Goal: Task Accomplishment & Management: Complete application form

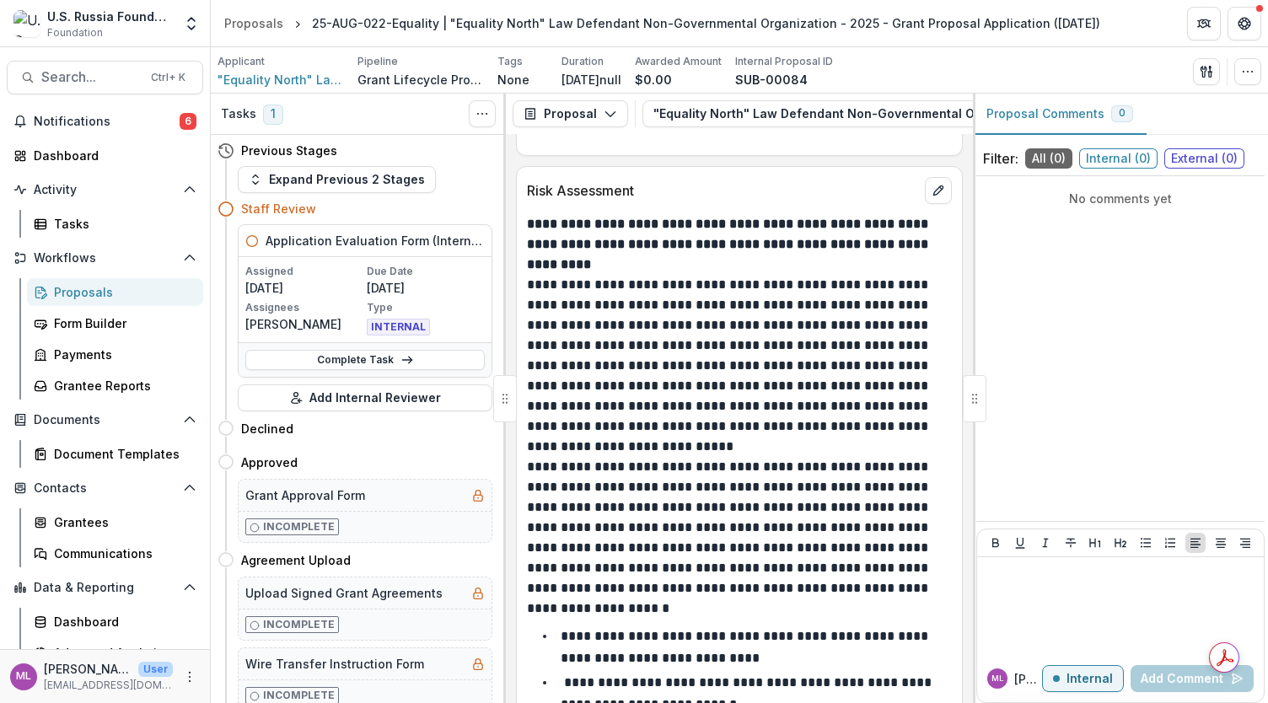
scroll to position [5298, 0]
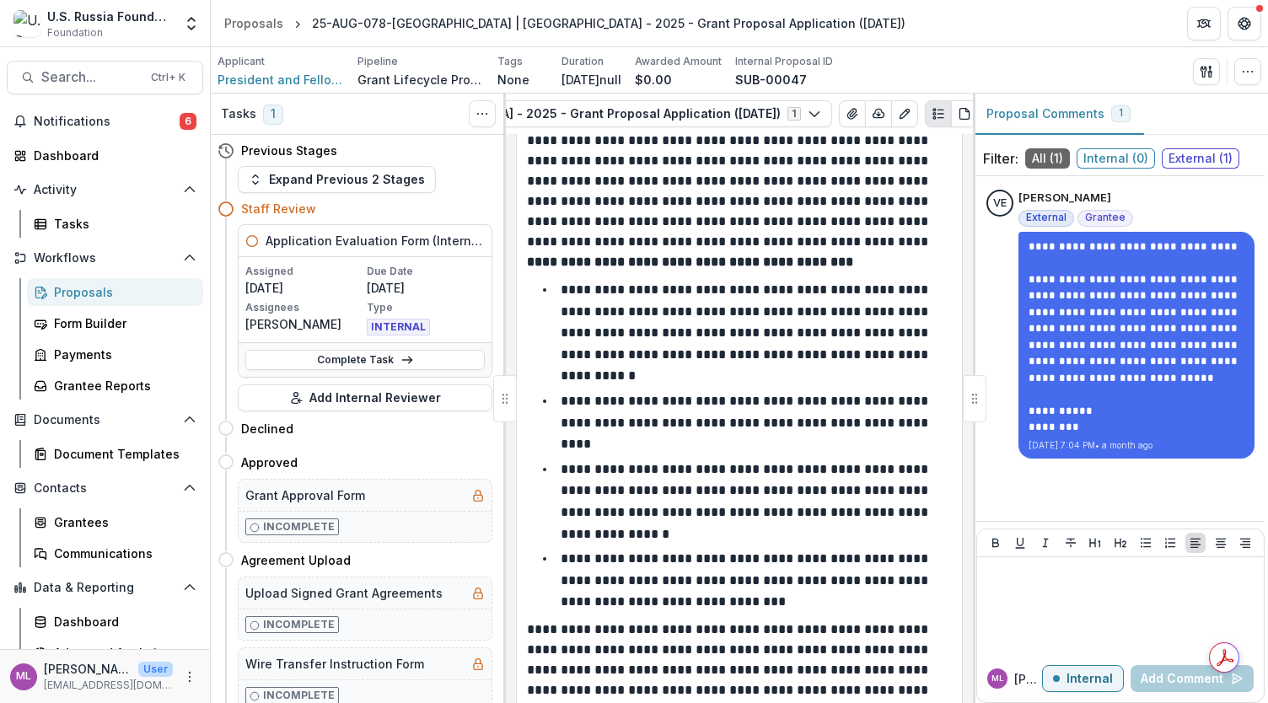
scroll to position [0, 276]
click at [841, 116] on icon "View Attached Files" at bounding box center [840, 113] width 13 height 13
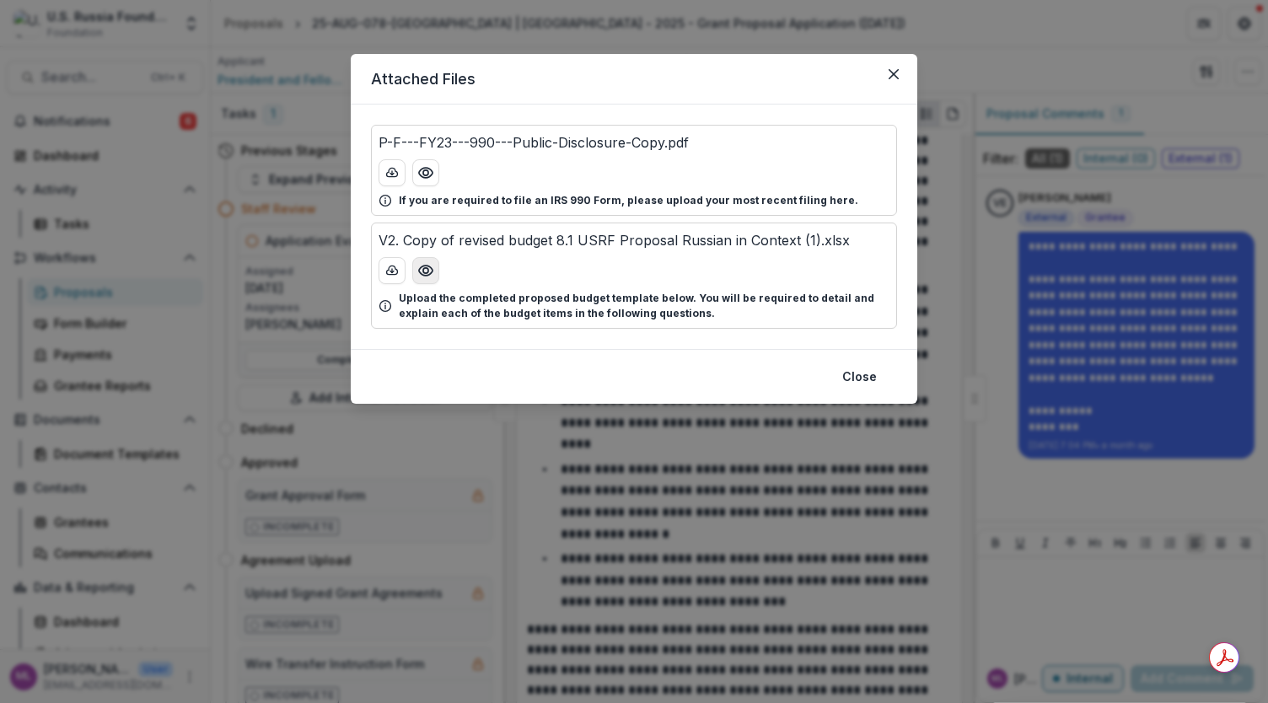
click at [426, 271] on circle "Preview V2. Copy of revised budget 8.1 USRF Proposal Russian in Context (1).xlsx" at bounding box center [425, 270] width 5 height 5
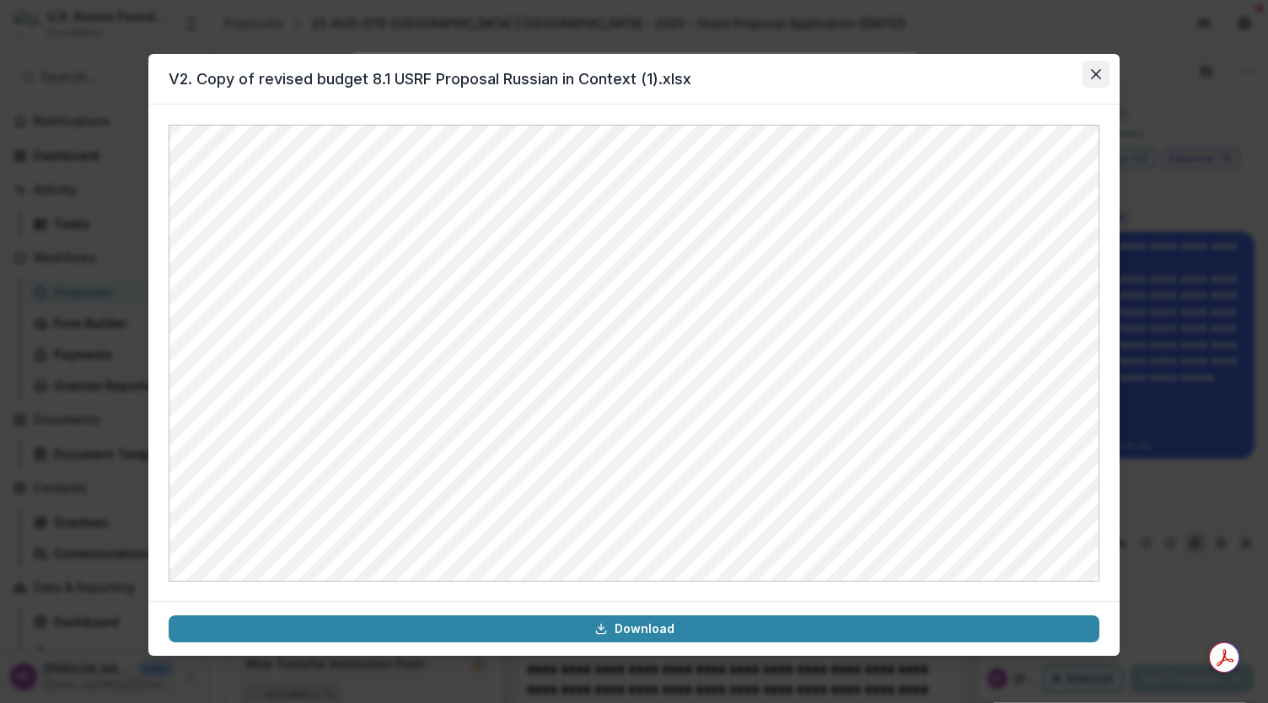
click at [1097, 74] on icon "Close" at bounding box center [1096, 74] width 10 height 10
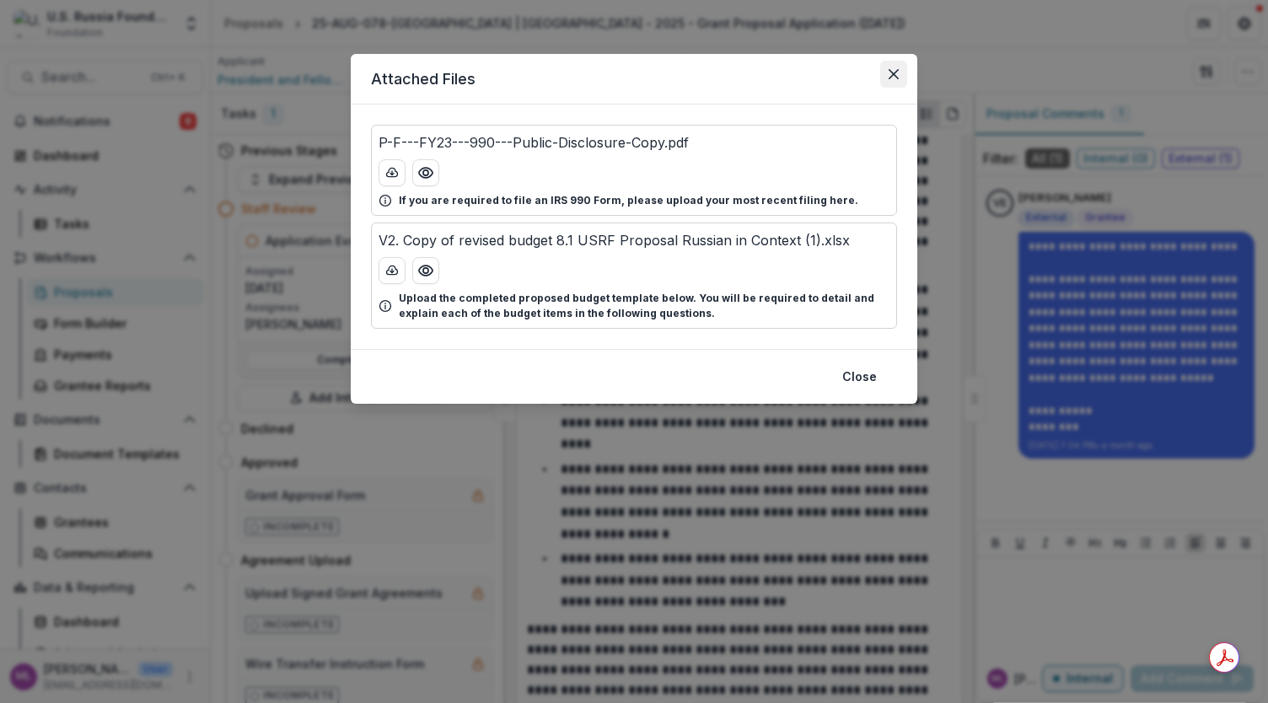
click at [893, 74] on icon "Close" at bounding box center [893, 74] width 10 height 10
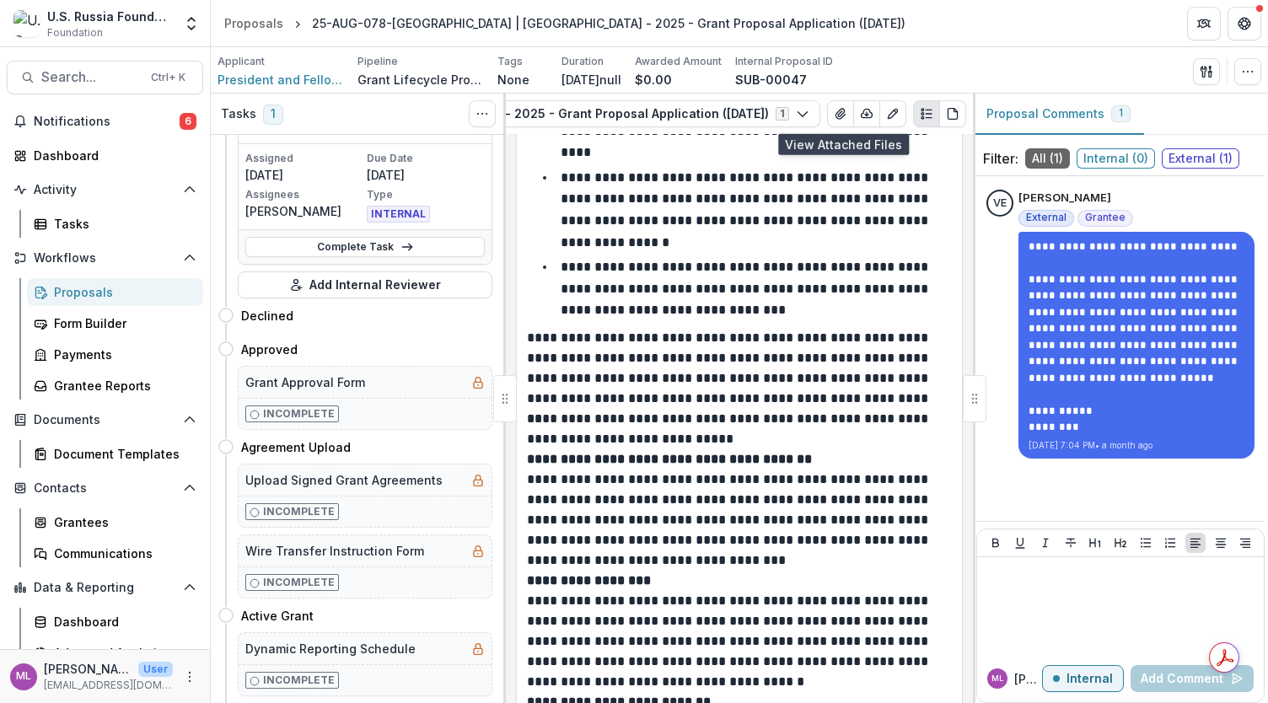
scroll to position [114, 0]
click at [405, 246] on line at bounding box center [406, 246] width 9 height 0
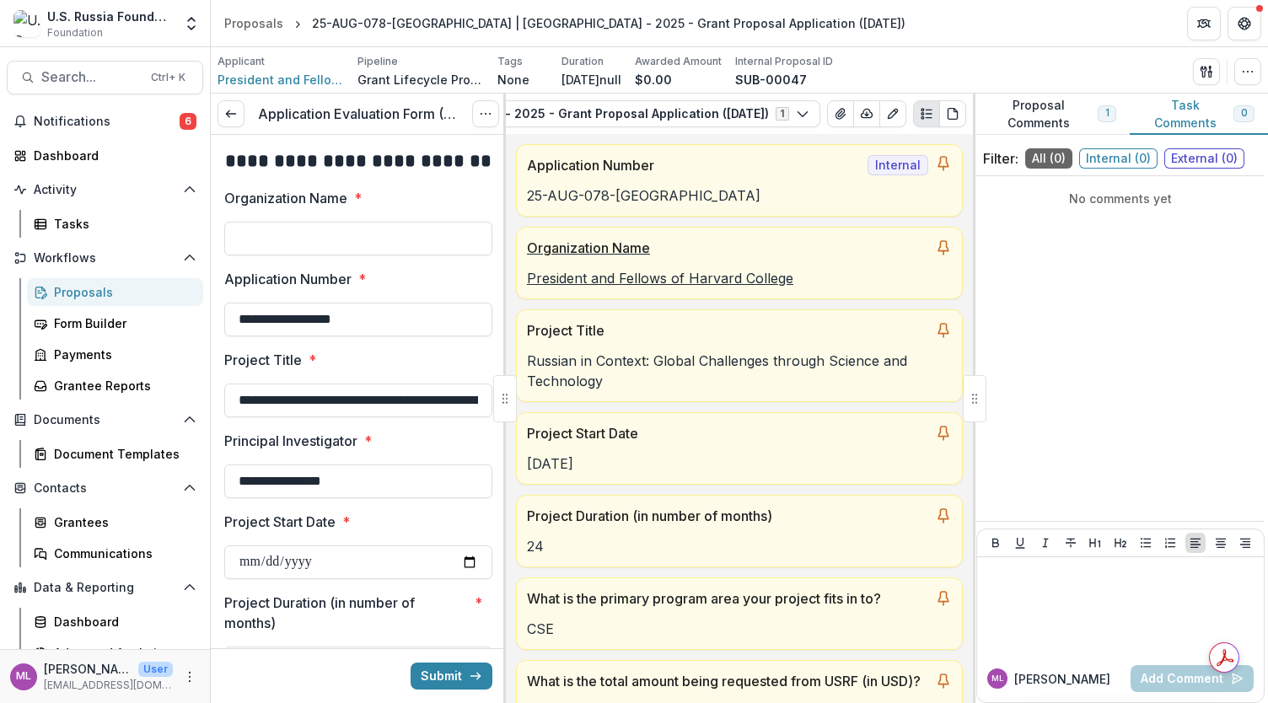
click at [575, 281] on p "President and Fellows of Harvard College" at bounding box center [739, 278] width 425 height 20
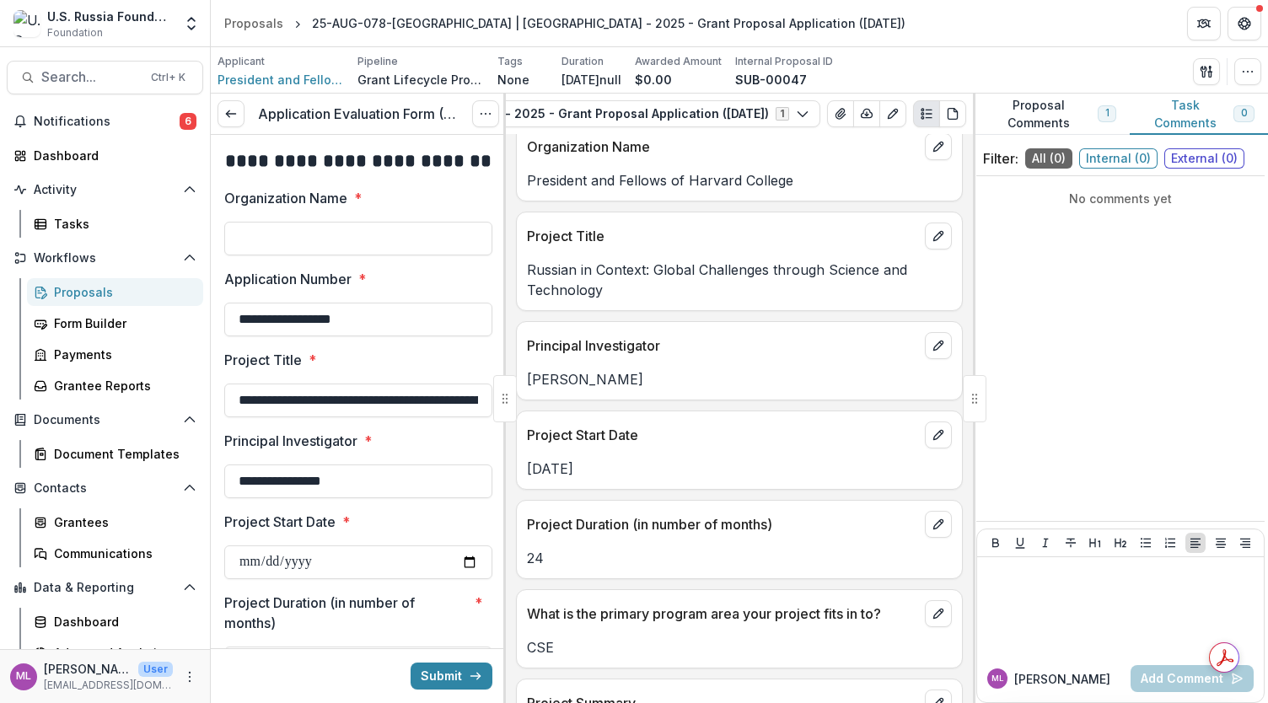
scroll to position [1139, 0]
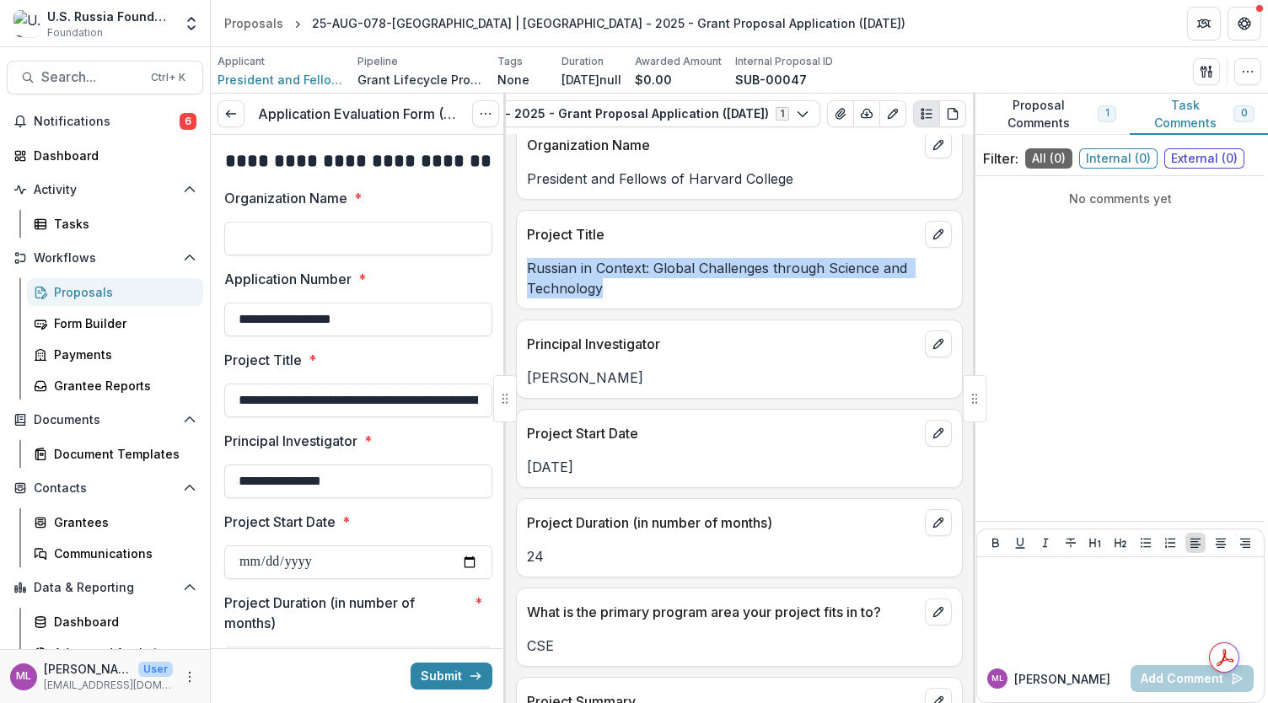
drag, startPoint x: 528, startPoint y: 281, endPoint x: 612, endPoint y: 303, distance: 87.3
click at [612, 298] on p "Russian in Context: Global Challenges through Science and Technology" at bounding box center [739, 278] width 425 height 40
copy p "Russian in Context: Global Challenges through Science and Technology"
click at [321, 244] on input "Organization Name *" at bounding box center [358, 239] width 268 height 34
paste input "**********"
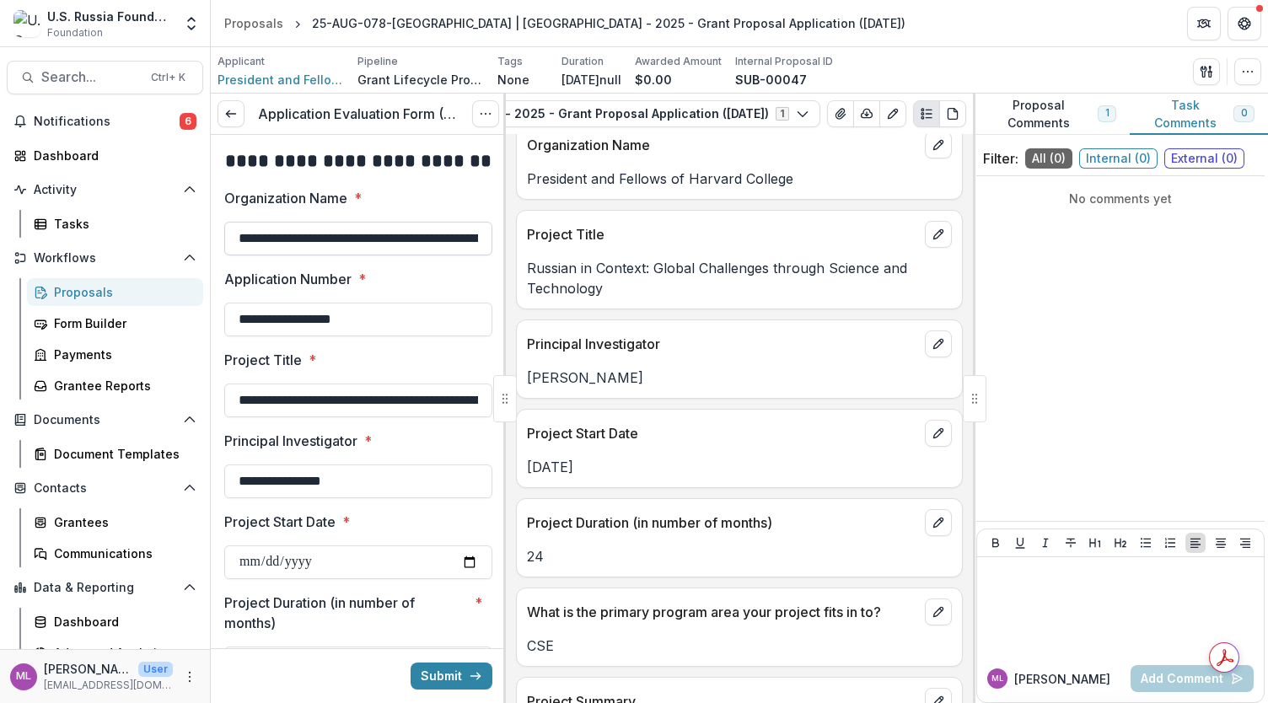
scroll to position [0, 220]
type input "**********"
click at [393, 355] on label "Project Title *" at bounding box center [353, 360] width 258 height 20
click at [393, 383] on input "**********" at bounding box center [358, 400] width 268 height 34
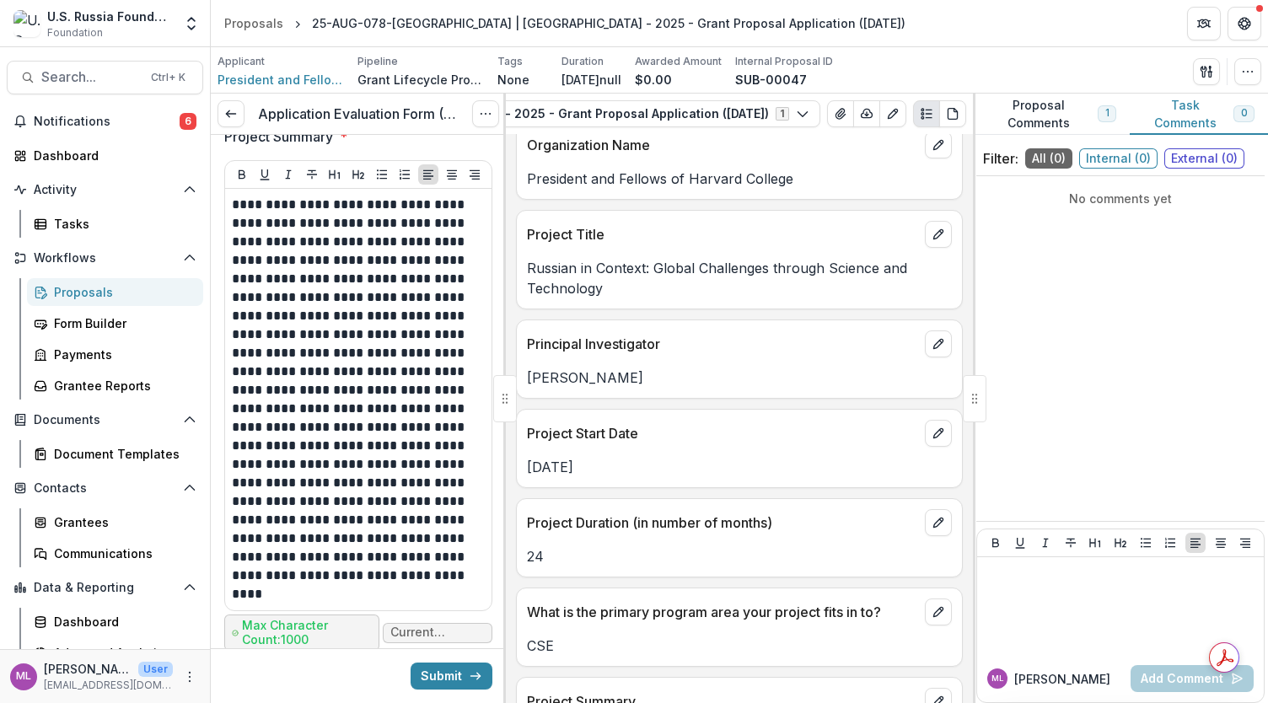
scroll to position [811, 0]
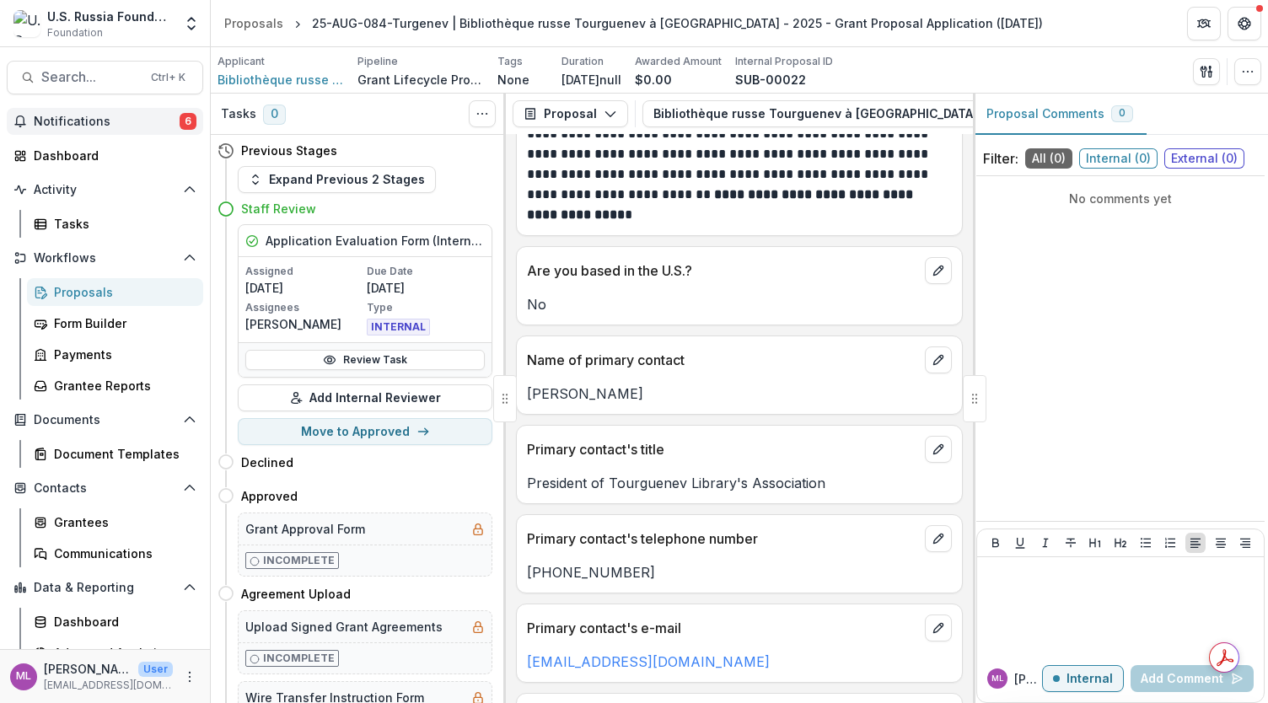
click at [89, 119] on span "Notifications" at bounding box center [107, 122] width 146 height 14
